Goal: Check status: Check status

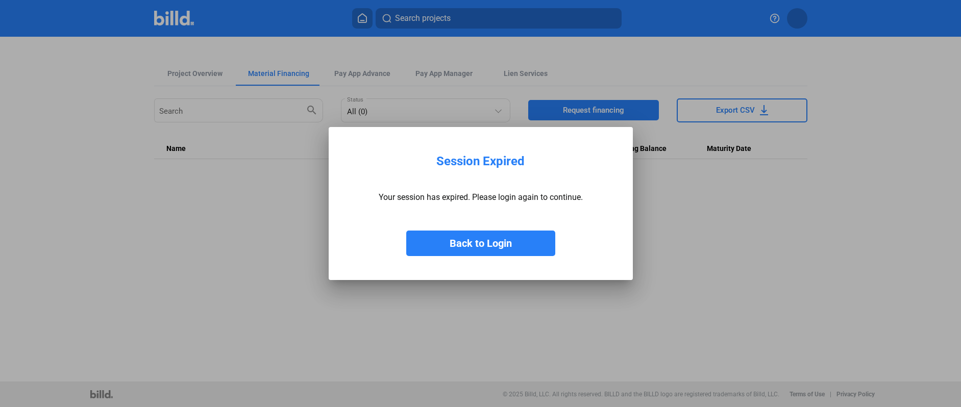
click at [498, 237] on button "Back to Login" at bounding box center [480, 244] width 149 height 26
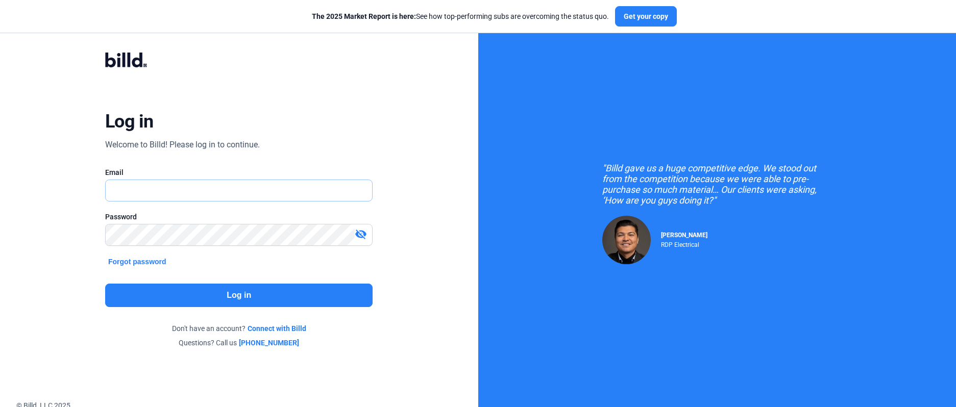
type input "[EMAIL_ADDRESS][DOMAIN_NAME]"
click at [223, 293] on button "Log in" at bounding box center [238, 295] width 267 height 23
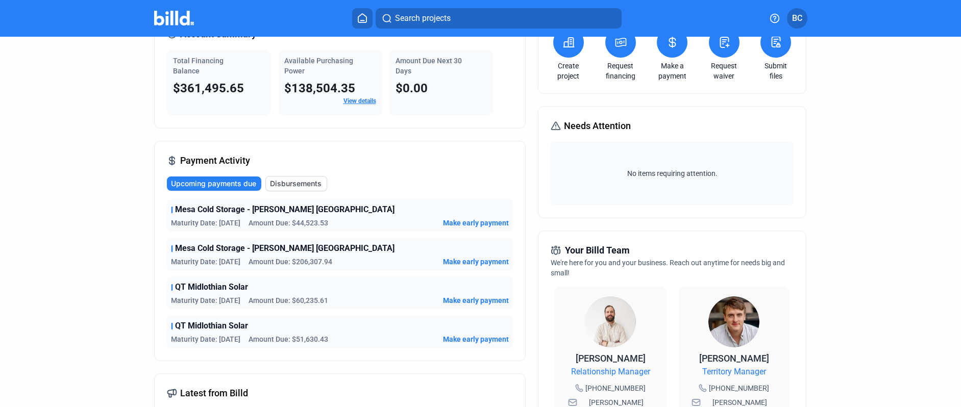
scroll to position [61, 0]
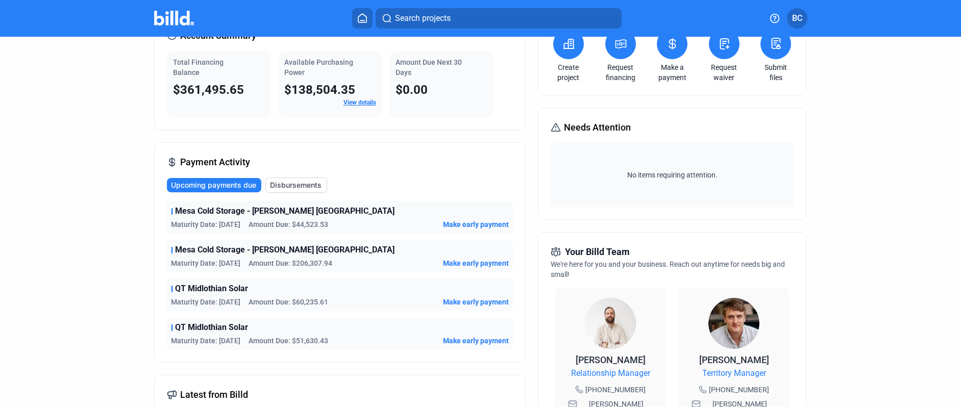
click at [290, 184] on span "Disbursements" at bounding box center [296, 185] width 52 height 10
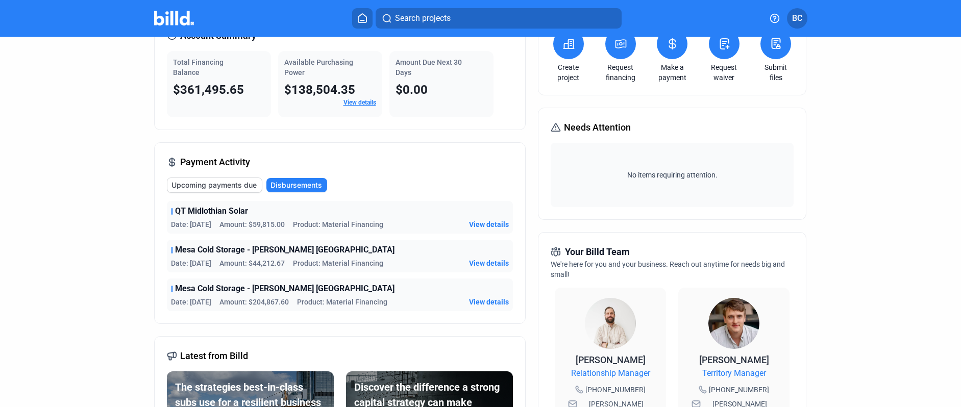
click at [203, 183] on span "Upcoming payments due" at bounding box center [213, 185] width 85 height 10
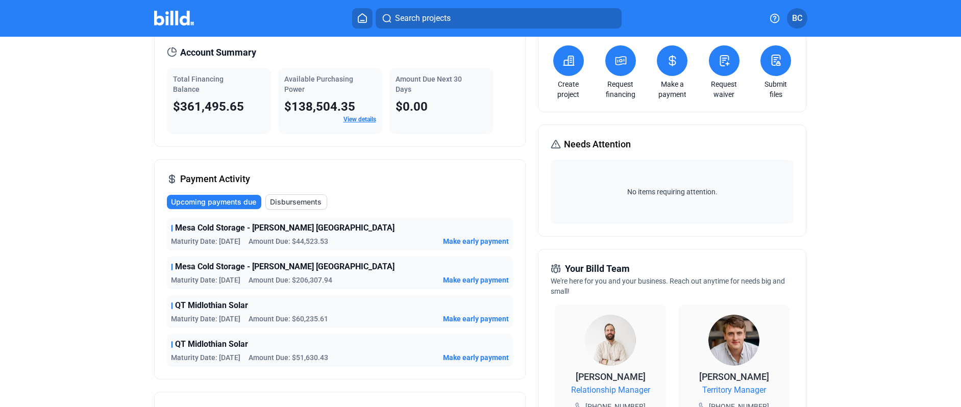
scroll to position [45, 0]
